Goal: Task Accomplishment & Management: Complete application form

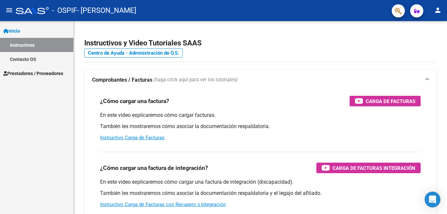
click at [51, 76] on span "Prestadores / Proveedores" at bounding box center [33, 73] width 60 height 7
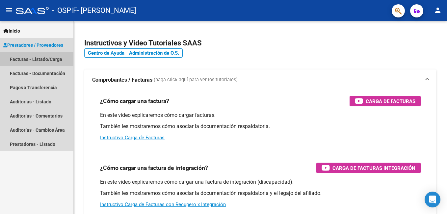
click at [54, 57] on link "Facturas - Listado/Carga" at bounding box center [36, 59] width 73 height 14
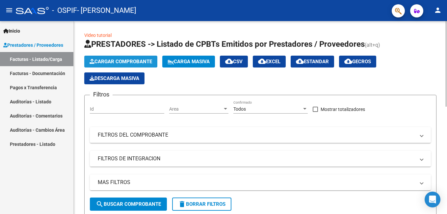
click at [113, 61] on span "Cargar Comprobante" at bounding box center [121, 62] width 63 height 6
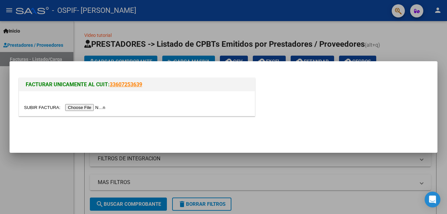
click at [82, 109] on input "file" at bounding box center [65, 107] width 83 height 7
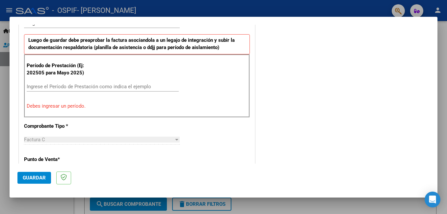
scroll to position [151, 0]
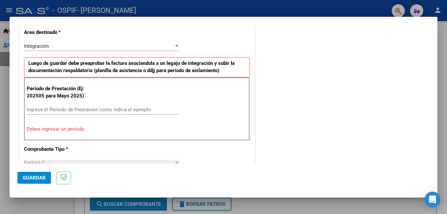
click at [35, 107] on input "Ingrese el Período de Prestación como indica el ejemplo" at bounding box center [103, 110] width 152 height 6
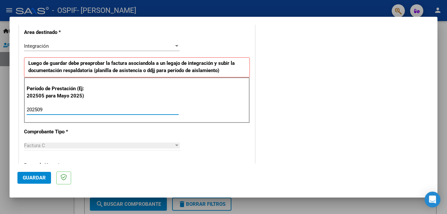
type input "202509"
click at [21, 178] on button "Guardar" at bounding box center [34, 178] width 34 height 12
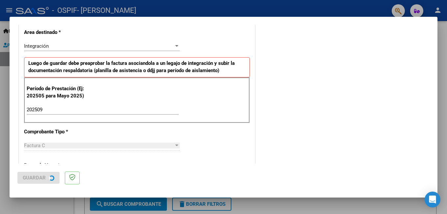
scroll to position [0, 0]
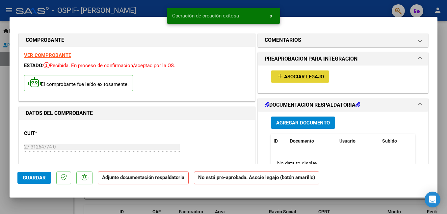
click at [290, 79] on span "Asociar Legajo" at bounding box center [304, 77] width 40 height 6
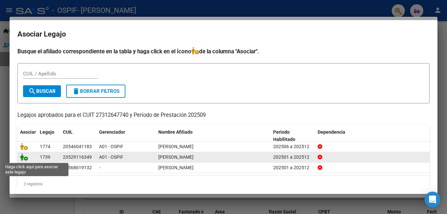
click at [26, 160] on icon at bounding box center [24, 156] width 8 height 7
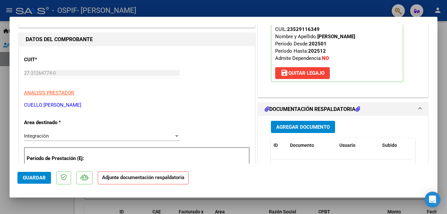
scroll to position [92, 0]
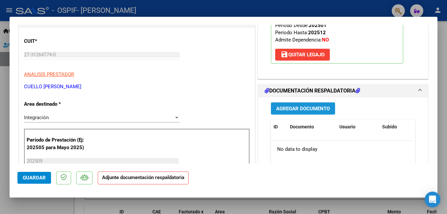
click at [299, 111] on span "Agregar Documento" at bounding box center [303, 108] width 54 height 6
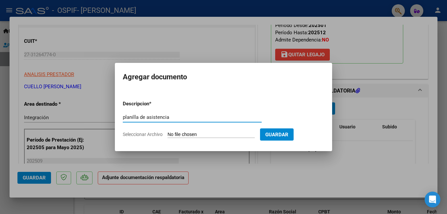
type input "planilla de asistencia"
click at [203, 136] on input "Seleccionar Archivo" at bounding box center [211, 135] width 87 height 6
type input "C:\fakepath\Planilla Francov [DATE].pdf"
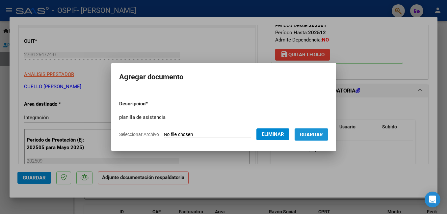
click at [314, 139] on button "Guardar" at bounding box center [312, 134] width 34 height 12
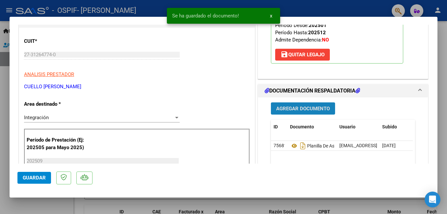
click at [302, 112] on button "Agregar Documento" at bounding box center [303, 108] width 64 height 12
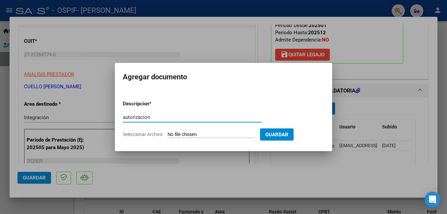
type input "autorizacion"
click at [214, 134] on input "Seleccionar Archivo" at bounding box center [211, 135] width 87 height 6
type input "C:\fakepath\IMG-20250408-WA0009.jpg"
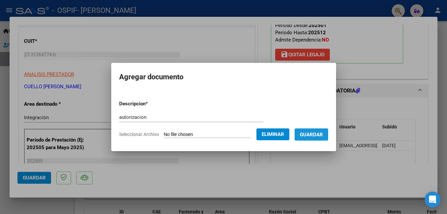
click at [323, 135] on span "Guardar" at bounding box center [311, 135] width 23 height 6
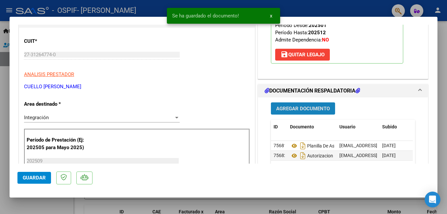
click at [305, 112] on span "Agregar Documento" at bounding box center [303, 109] width 54 height 6
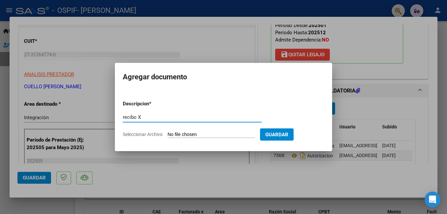
type input "recibo X"
click at [221, 133] on input "Seleccionar Archivo" at bounding box center [211, 135] width 87 height 6
type input "C:\fakepath\Recibo X OSPIF [DATE].pdf"
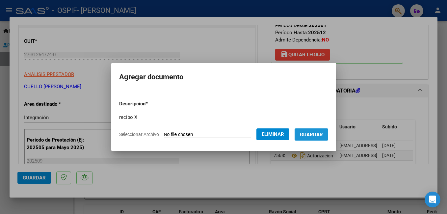
click at [323, 136] on span "Guardar" at bounding box center [311, 135] width 23 height 6
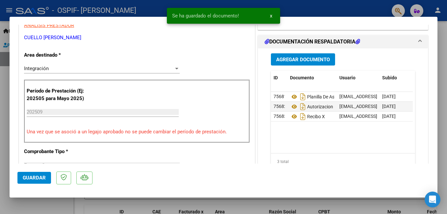
scroll to position [171, 0]
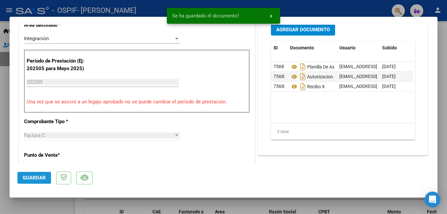
click at [38, 180] on span "Guardar" at bounding box center [34, 178] width 23 height 6
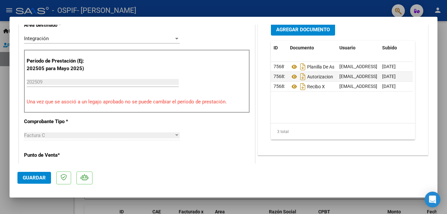
click at [443, 35] on div at bounding box center [223, 107] width 447 height 214
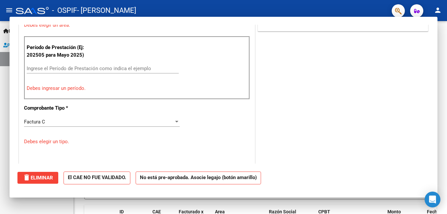
scroll to position [0, 0]
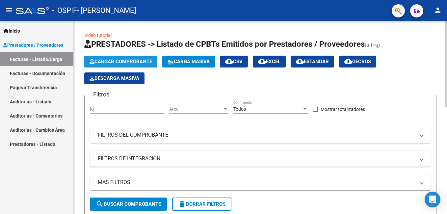
click at [133, 60] on span "Cargar Comprobante" at bounding box center [121, 62] width 63 height 6
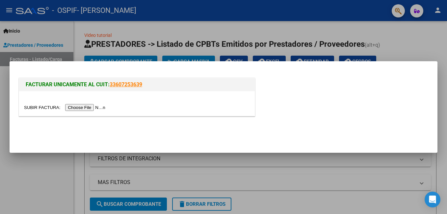
click at [83, 109] on input "file" at bounding box center [65, 107] width 83 height 7
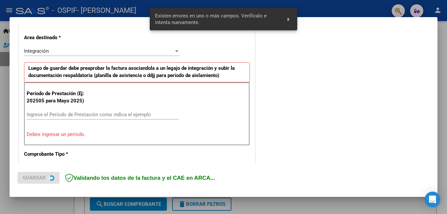
scroll to position [148, 0]
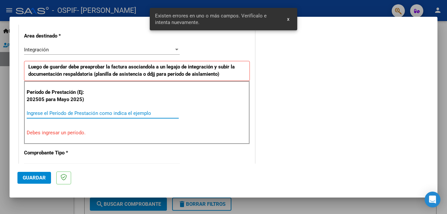
click at [48, 114] on input "Ingrese el Período de Prestación como indica el ejemplo" at bounding box center [103, 113] width 152 height 6
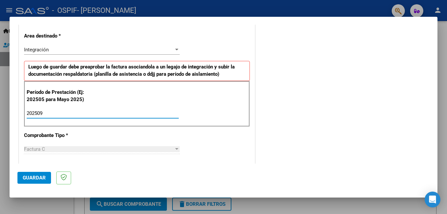
type input "202509"
click at [32, 183] on button "Guardar" at bounding box center [34, 178] width 34 height 12
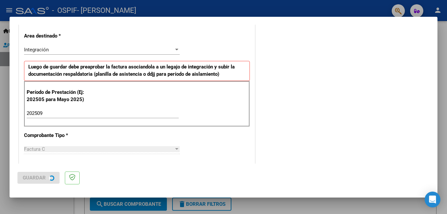
scroll to position [0, 0]
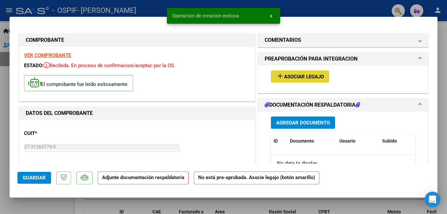
click at [309, 79] on span "Asociar Legajo" at bounding box center [304, 77] width 40 height 6
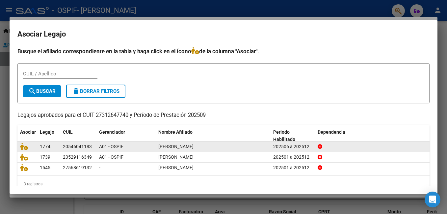
click at [27, 150] on div at bounding box center [27, 147] width 14 height 8
click at [25, 148] on icon at bounding box center [24, 146] width 8 height 7
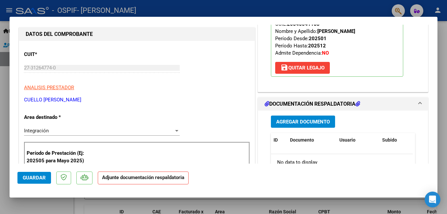
scroll to position [92, 0]
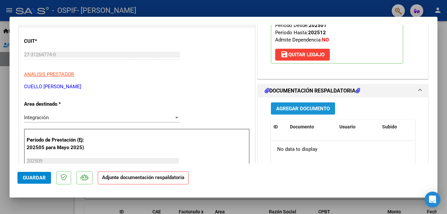
click at [309, 110] on span "Agregar Documento" at bounding box center [303, 109] width 54 height 6
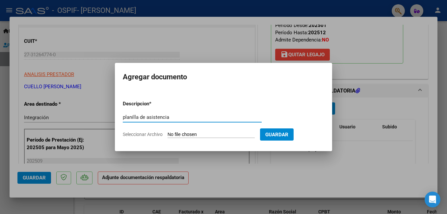
type input "planilla de asistencia"
click at [224, 135] on input "Seleccionar Archivo" at bounding box center [211, 135] width 87 height 6
type input "C:\fakepath\Planilla [PERSON_NAME] [DATE].pdf"
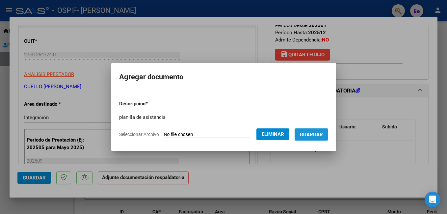
click at [323, 132] on span "Guardar" at bounding box center [311, 135] width 23 height 6
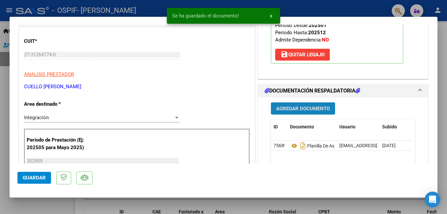
click at [305, 109] on span "Agregar Documento" at bounding box center [303, 109] width 54 height 6
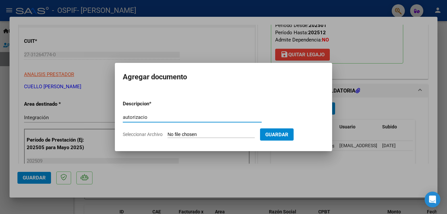
type input "autorizacio"
click at [203, 132] on input "Seleccionar Archivo" at bounding box center [211, 135] width 87 height 6
type input "C:\fakepath\IMG-20250529-WA0009.jpg"
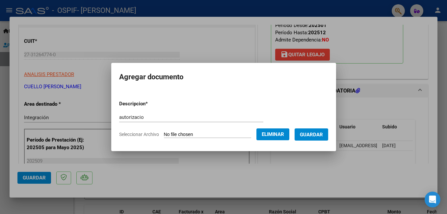
click at [140, 112] on div "autorizacio Escriba aquí una descripcion" at bounding box center [191, 117] width 144 height 10
type input "autorizacion"
click at [317, 133] on span "Guardar" at bounding box center [311, 135] width 23 height 6
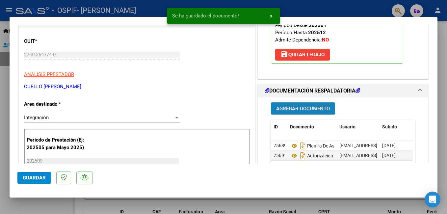
click at [301, 113] on button "Agregar Documento" at bounding box center [303, 108] width 64 height 12
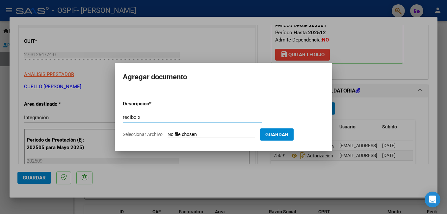
type input "recibo x"
click at [222, 135] on input "Seleccionar Archivo" at bounding box center [211, 135] width 87 height 6
type input "C:\fakepath\Recibo X OSPIF [DATE].pdf"
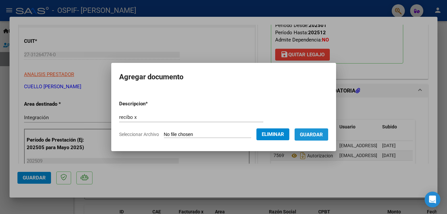
click at [321, 136] on span "Guardar" at bounding box center [311, 135] width 23 height 6
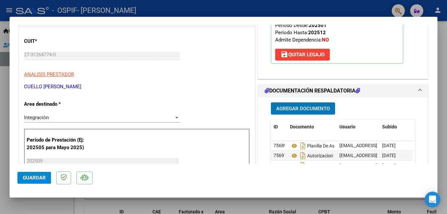
click at [41, 181] on button "Guardar" at bounding box center [34, 178] width 34 height 12
click at [6, 152] on div at bounding box center [223, 107] width 447 height 214
type input "$ 0,00"
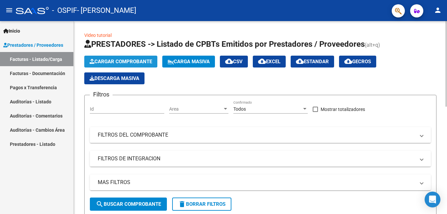
click at [140, 63] on span "Cargar Comprobante" at bounding box center [121, 62] width 63 height 6
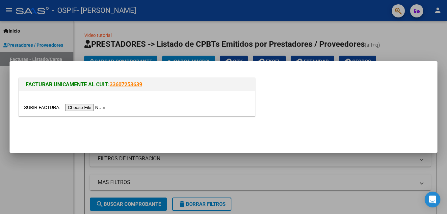
click at [84, 109] on input "file" at bounding box center [65, 107] width 83 height 7
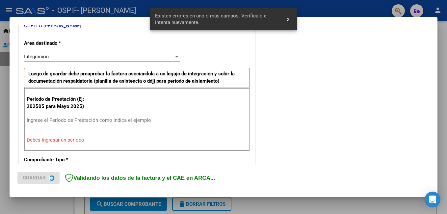
scroll to position [148, 0]
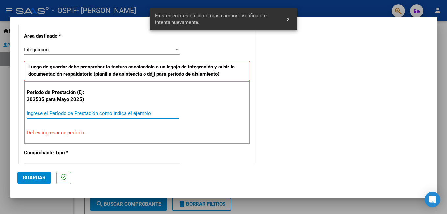
click at [66, 111] on input "Ingrese el Período de Prestación como indica el ejemplo" at bounding box center [103, 113] width 152 height 6
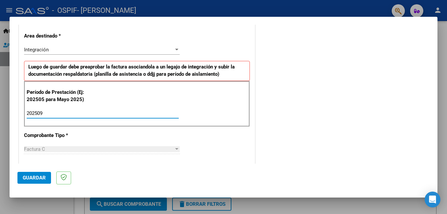
type input "202509"
click at [27, 179] on span "Guardar" at bounding box center [34, 178] width 23 height 6
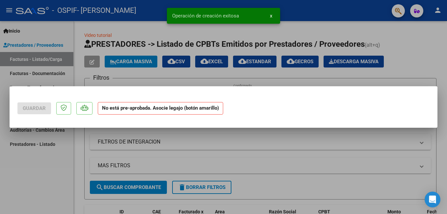
scroll to position [0, 0]
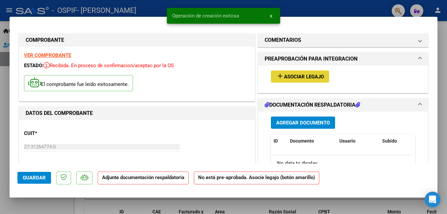
click at [298, 74] on span "Asociar Legajo" at bounding box center [304, 77] width 40 height 6
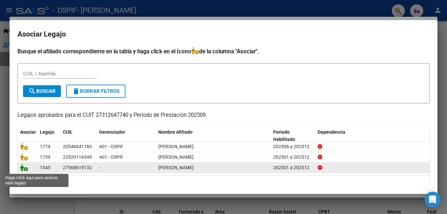
click at [26, 169] on icon at bounding box center [24, 167] width 8 height 7
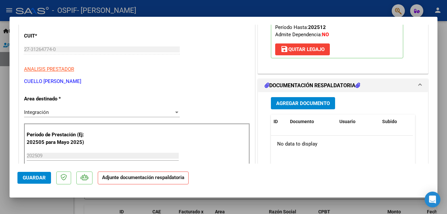
scroll to position [88, 0]
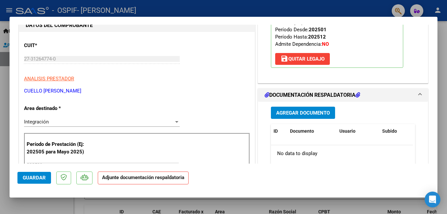
click at [319, 114] on span "Agregar Documento" at bounding box center [303, 113] width 54 height 6
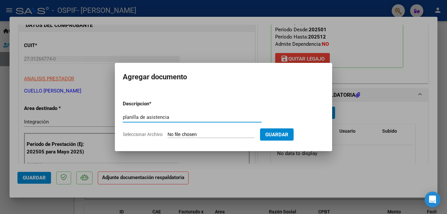
type input "planilla de asistencia"
click at [215, 134] on input "Seleccionar Archivo" at bounding box center [211, 135] width 87 height 6
type input "C:\fakepath\Planilla Caro [DATE].pdf"
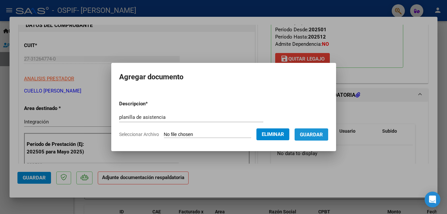
click at [318, 135] on span "Guardar" at bounding box center [311, 135] width 23 height 6
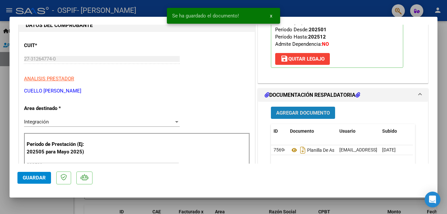
click at [305, 115] on span "Agregar Documento" at bounding box center [303, 113] width 54 height 6
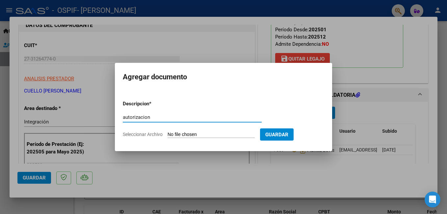
type input "autorizacion"
click at [214, 135] on input "Seleccionar Archivo" at bounding box center [211, 135] width 87 height 6
type input "C:\fakepath\autorizacion [PERSON_NAME].pdf"
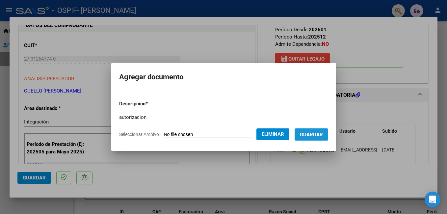
click at [317, 134] on span "Guardar" at bounding box center [311, 135] width 23 height 6
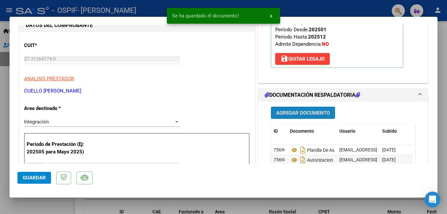
click at [309, 116] on span "Agregar Documento" at bounding box center [303, 113] width 54 height 6
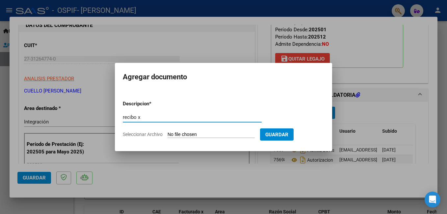
type input "recibo x"
click at [218, 134] on input "Seleccionar Archivo" at bounding box center [211, 135] width 87 height 6
type input "C:\fakepath\Recibo X OSPIF [DATE].pdf"
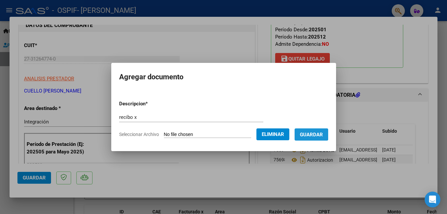
click at [319, 133] on span "Guardar" at bounding box center [311, 135] width 23 height 6
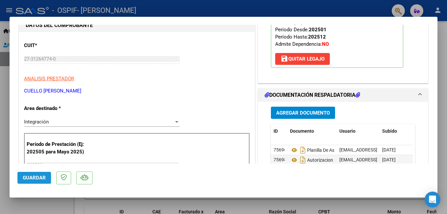
click at [32, 179] on span "Guardar" at bounding box center [34, 178] width 23 height 6
